Goal: Obtain resource: Download file/media

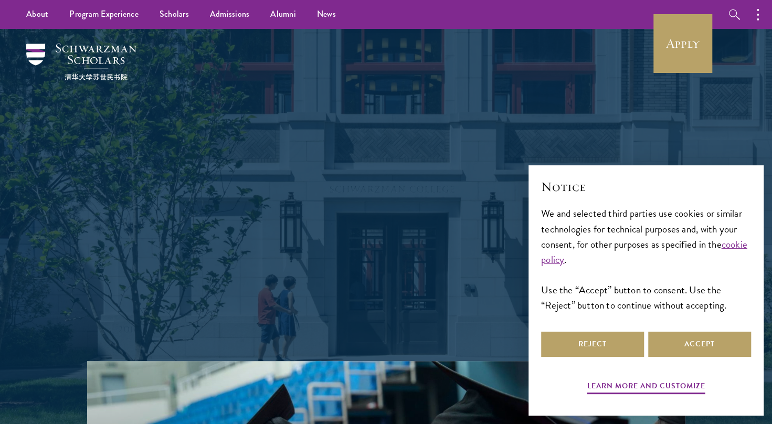
click at [491, 282] on p "Schwarzman Scholars is a prestigious one-year, fully funded master’s program in…" at bounding box center [386, 240] width 378 height 125
click at [595, 342] on button "Reject" at bounding box center [592, 344] width 103 height 25
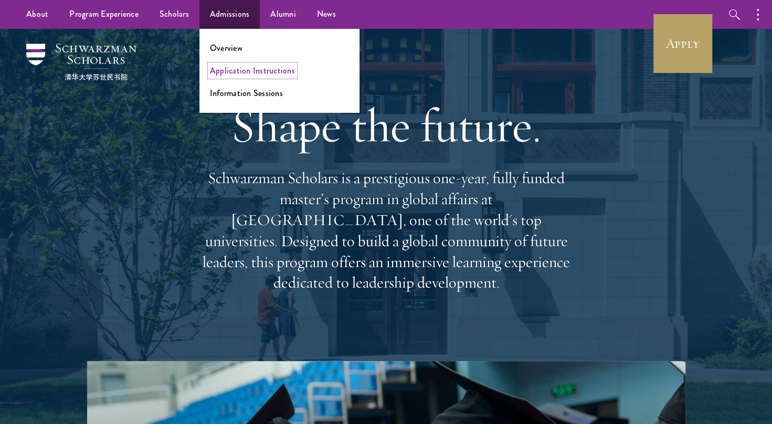
click at [251, 75] on link "Application Instructions" at bounding box center [252, 71] width 85 height 12
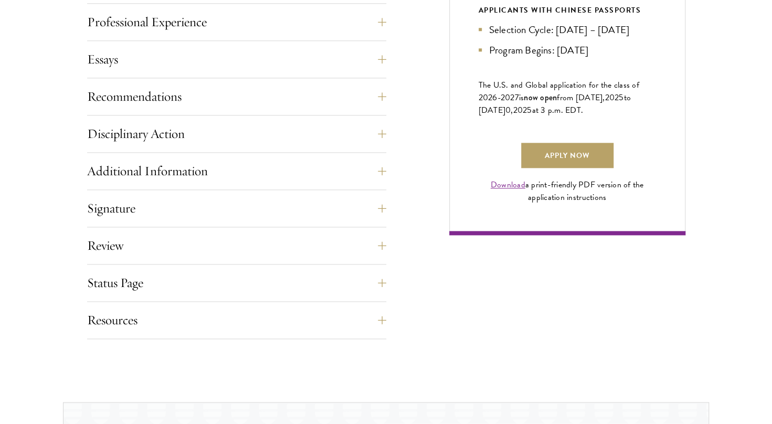
scroll to position [714, 0]
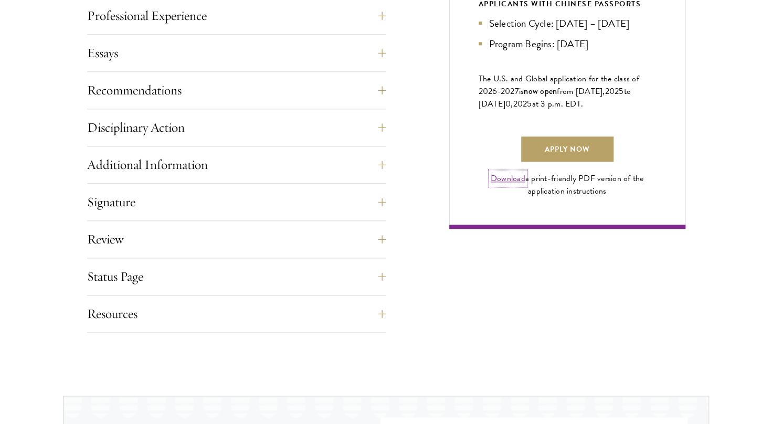
click at [512, 185] on link "Download" at bounding box center [508, 178] width 35 height 13
